Goal: Task Accomplishment & Management: Complete application form

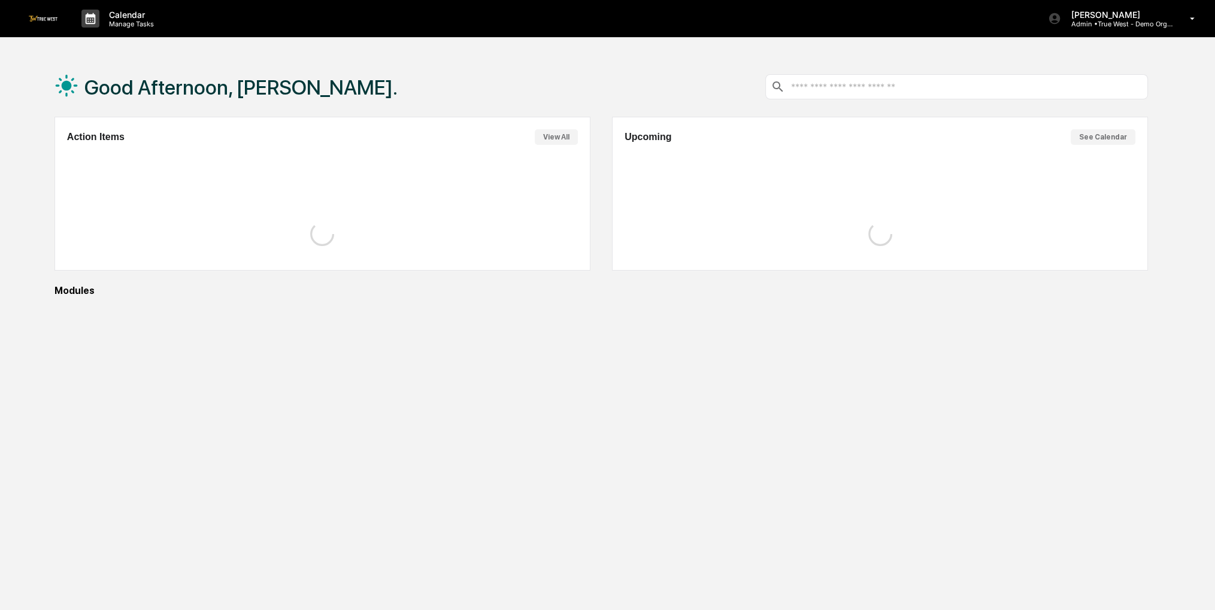
click at [330, 267] on div "Action Items View All" at bounding box center [322, 194] width 536 height 154
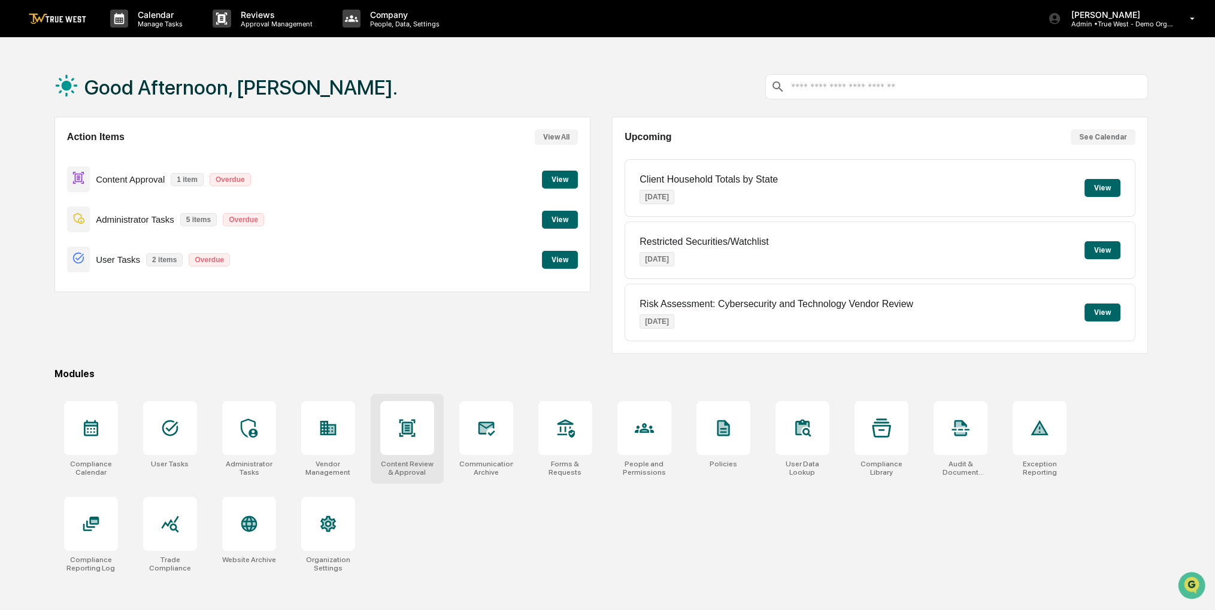
click at [415, 415] on div at bounding box center [407, 428] width 54 height 54
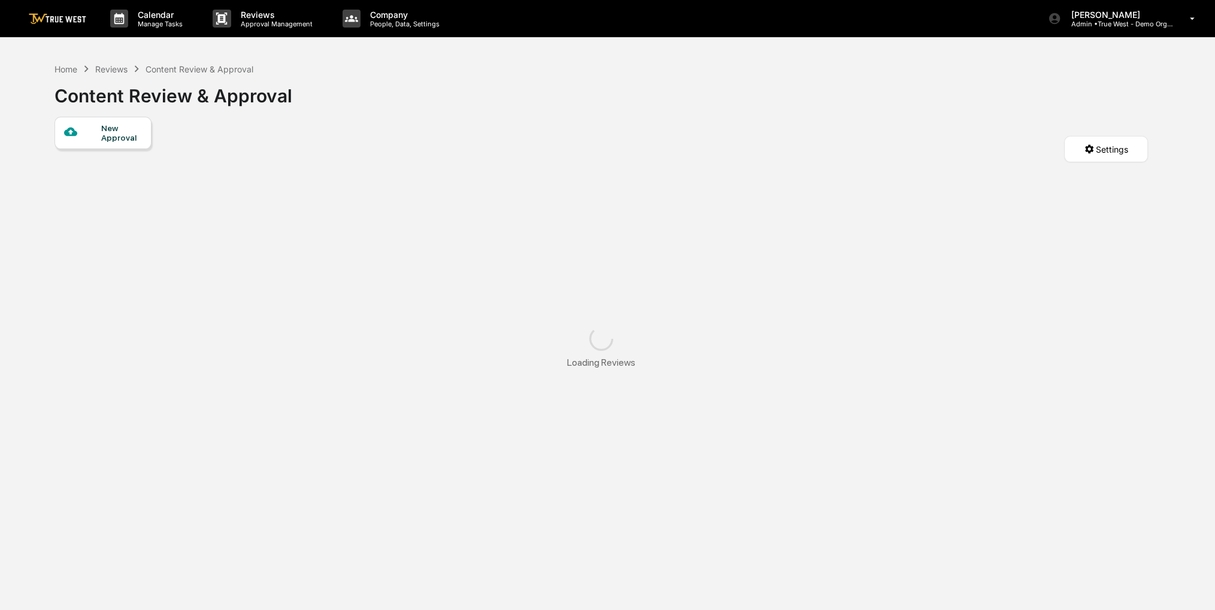
click at [132, 134] on div "New Approval" at bounding box center [121, 132] width 40 height 19
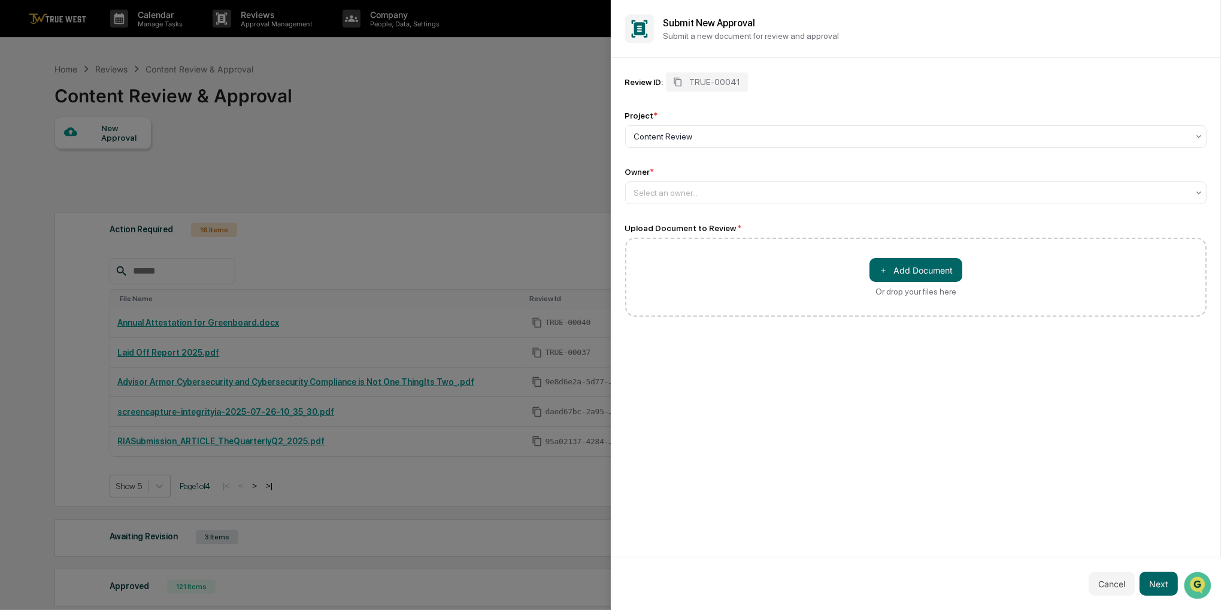
drag, startPoint x: 736, startPoint y: 219, endPoint x: 732, endPoint y: 210, distance: 9.7
click at [733, 211] on div "Review ID: TRUE-00041 Project * Content Review Owner * Select an owner... Uploa…" at bounding box center [916, 194] width 582 height 244
click at [729, 198] on div at bounding box center [911, 193] width 554 height 12
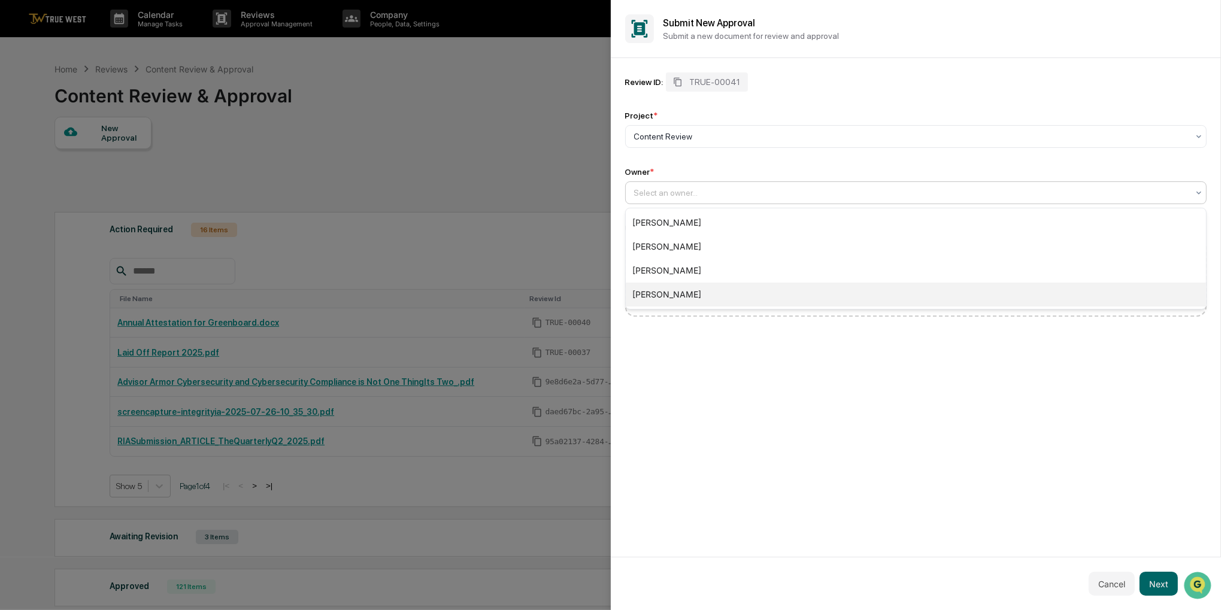
click at [687, 293] on div "[PERSON_NAME]" at bounding box center [916, 295] width 581 height 24
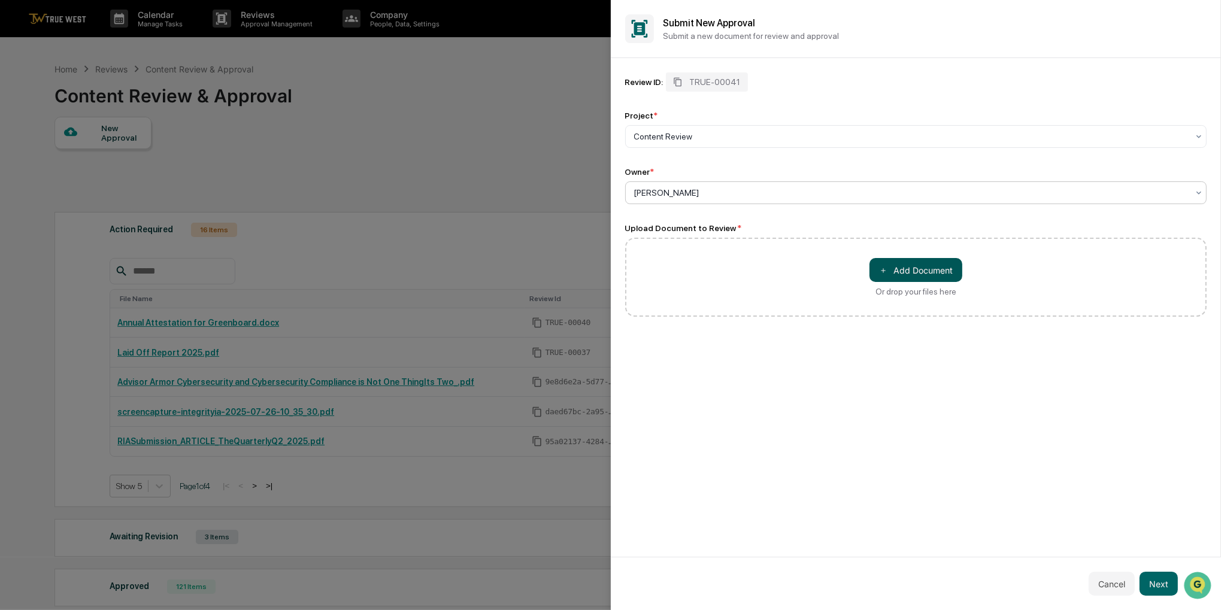
click at [881, 280] on button "＋ Add Document" at bounding box center [915, 270] width 93 height 24
click at [1155, 578] on button "Next" at bounding box center [1158, 584] width 38 height 24
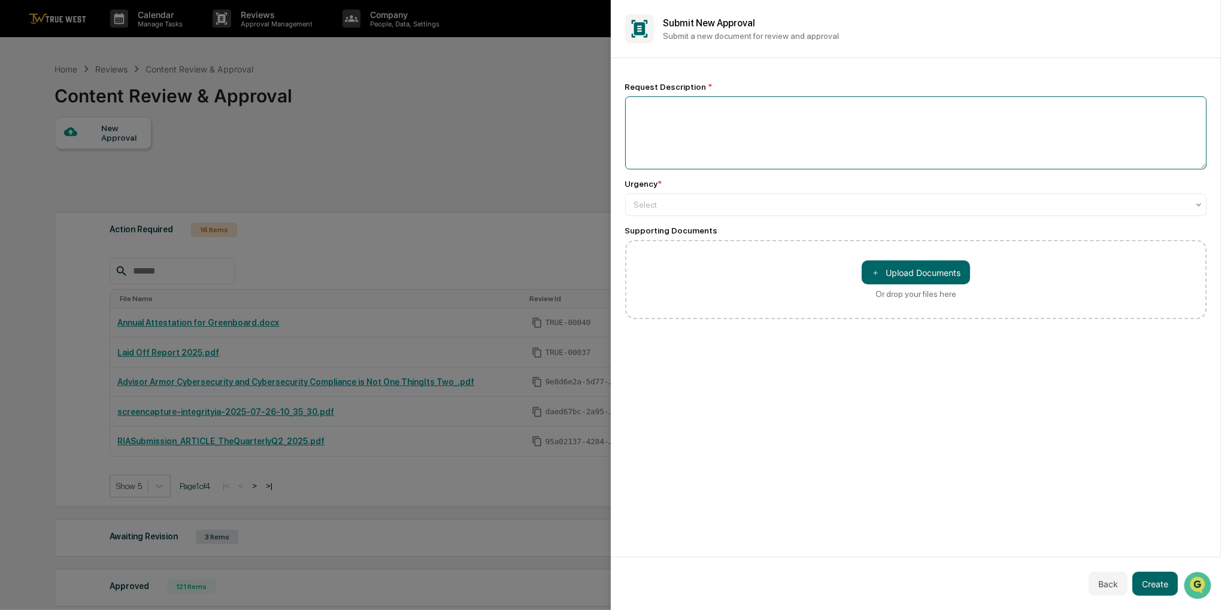
click at [767, 141] on textarea at bounding box center [916, 132] width 582 height 73
type textarea "**********"
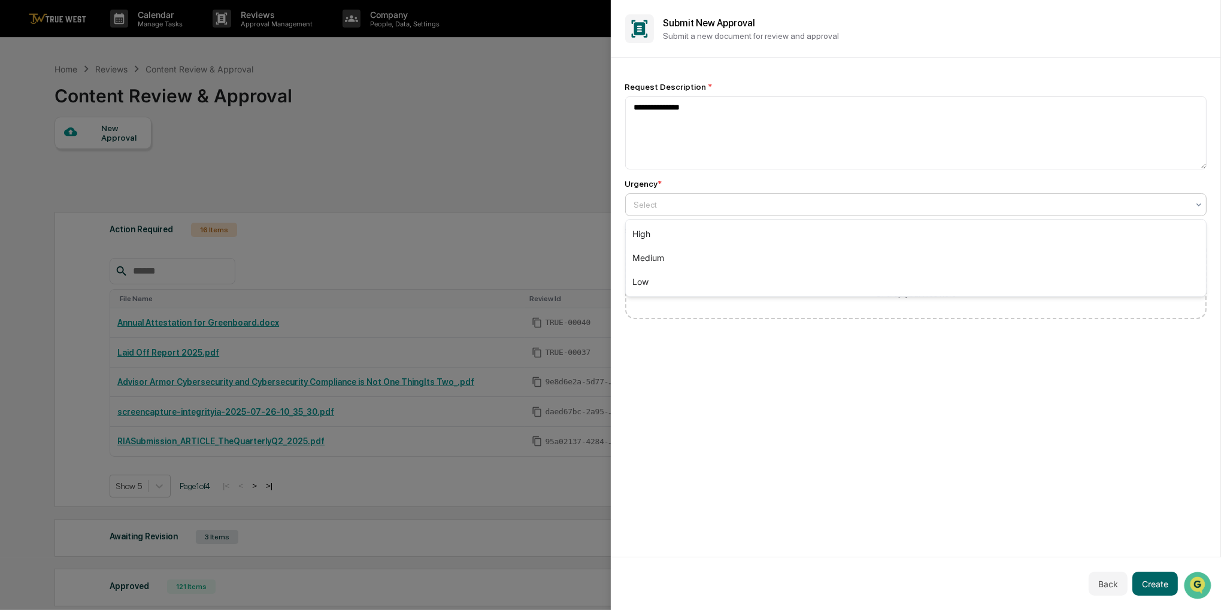
click at [714, 211] on div at bounding box center [911, 205] width 554 height 12
drag, startPoint x: 687, startPoint y: 248, endPoint x: 682, endPoint y: 253, distance: 6.8
click at [682, 253] on div "Medium" at bounding box center [916, 258] width 581 height 24
click at [1151, 584] on button "Create" at bounding box center [1154, 584] width 45 height 24
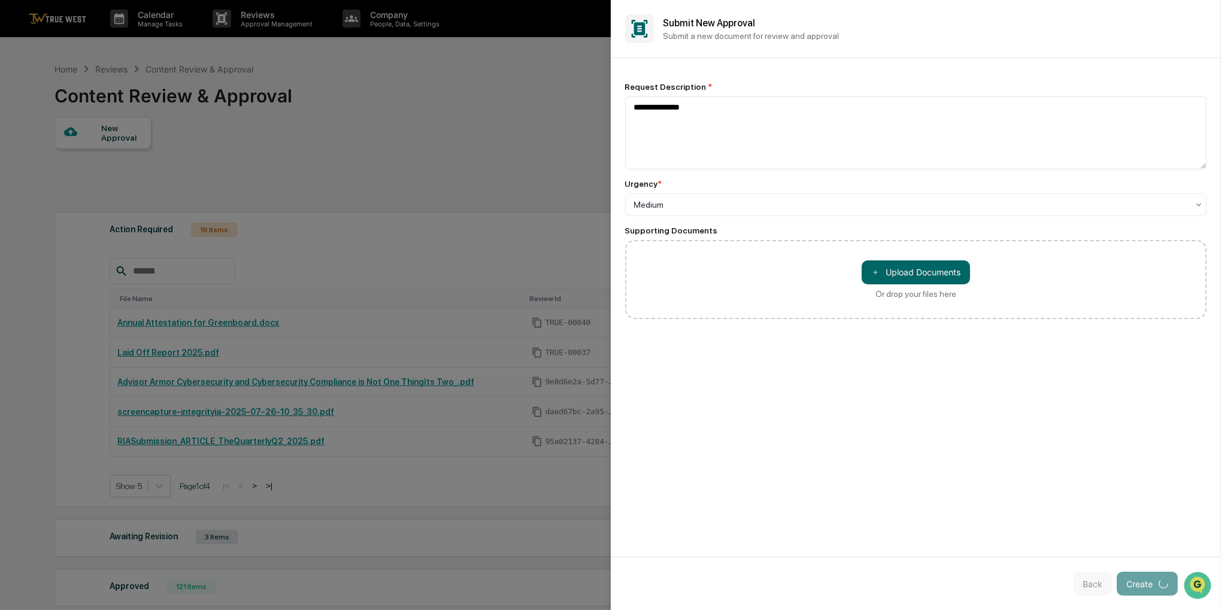
drag, startPoint x: 851, startPoint y: 426, endPoint x: 811, endPoint y: 414, distance: 42.4
click at [811, 414] on div "**********" at bounding box center [916, 307] width 611 height 499
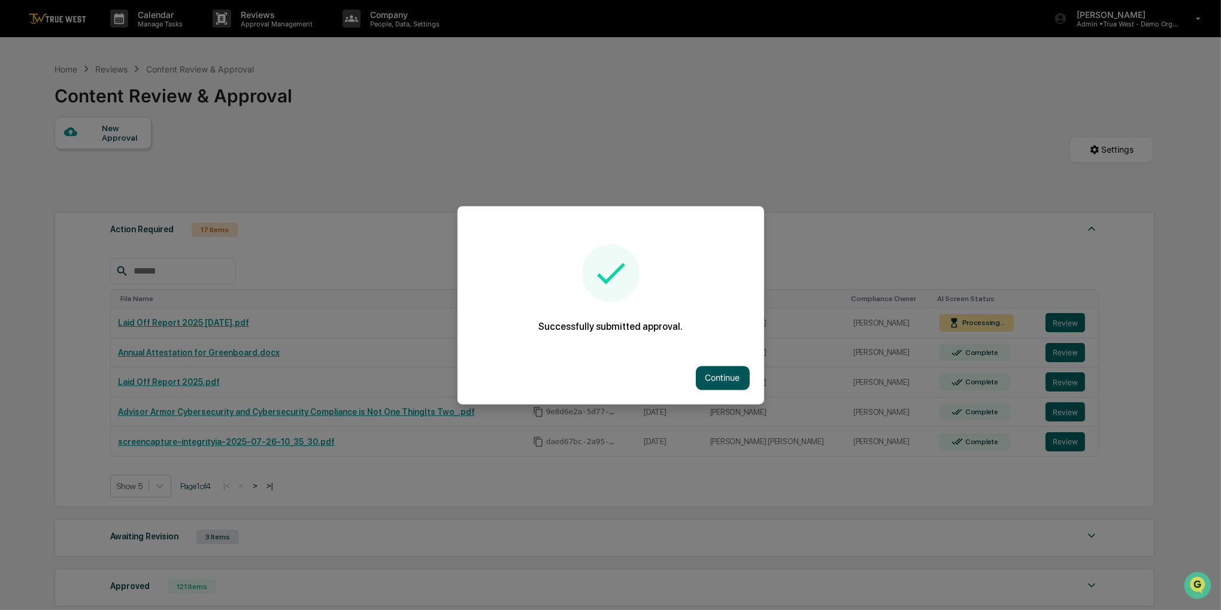
click at [701, 373] on button "Continue" at bounding box center [723, 378] width 54 height 24
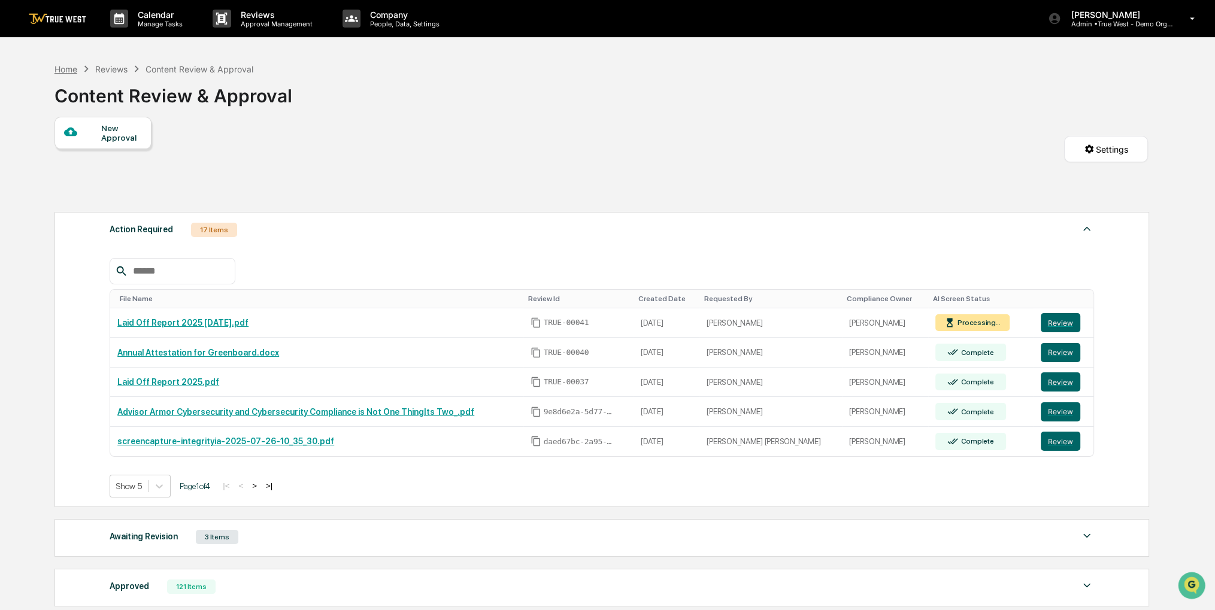
click at [65, 66] on div "Home" at bounding box center [65, 69] width 23 height 10
